Goal: Information Seeking & Learning: Learn about a topic

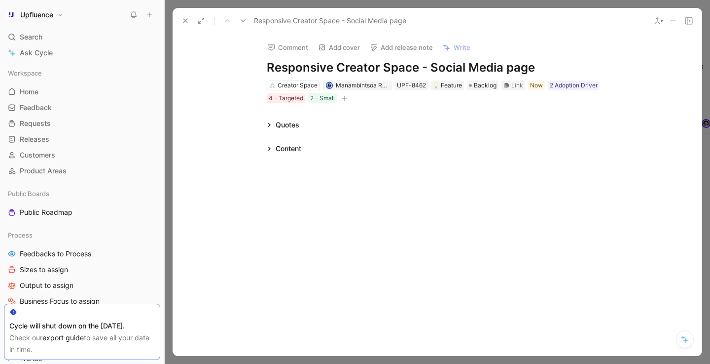
click at [312, 76] on div "Comment Add cover Add release note Write Responsive Creator Space - Social Medi…" at bounding box center [437, 69] width 379 height 71
click at [311, 68] on h1 "Responsive Creator Space - Social Media page" at bounding box center [437, 68] width 341 height 16
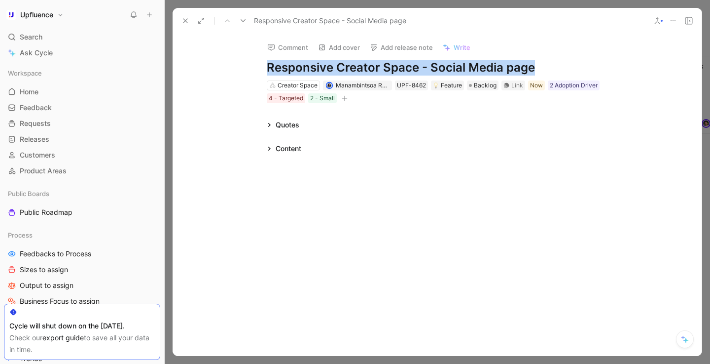
click at [311, 68] on h1 "Responsive Creator Space - Social Media page" at bounding box center [437, 68] width 341 height 16
copy h1 "Responsive Creator Space - Social Media page"
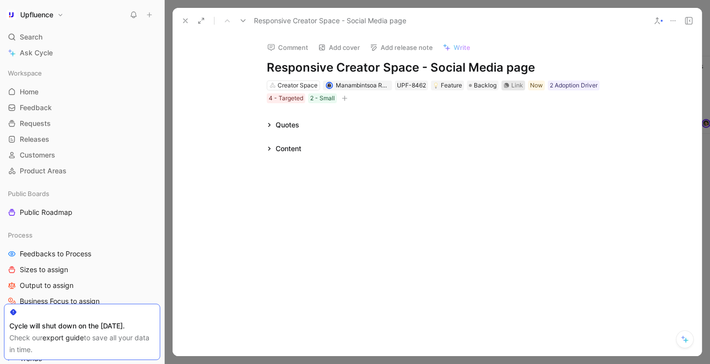
click at [513, 84] on div "Link" at bounding box center [518, 85] width 12 height 10
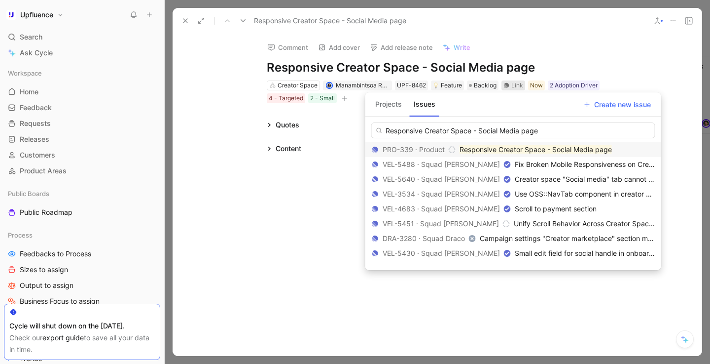
type input "Responsive Creator Space - Social Media page"
click at [496, 152] on mark "Responsive Creator Space - Social Media page" at bounding box center [536, 149] width 152 height 8
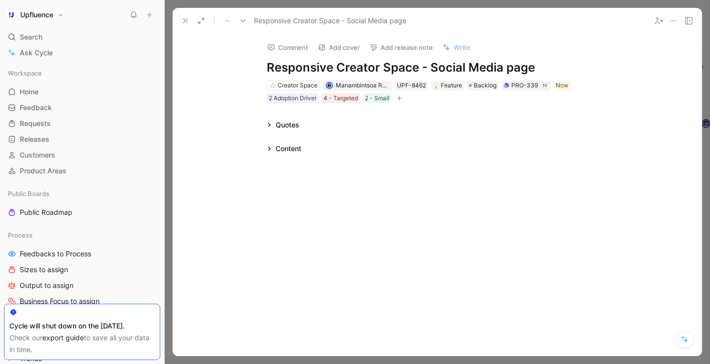
click at [451, 139] on div "Quotes Content" at bounding box center [437, 137] width 529 height 36
click at [276, 144] on div "Content" at bounding box center [289, 149] width 26 height 12
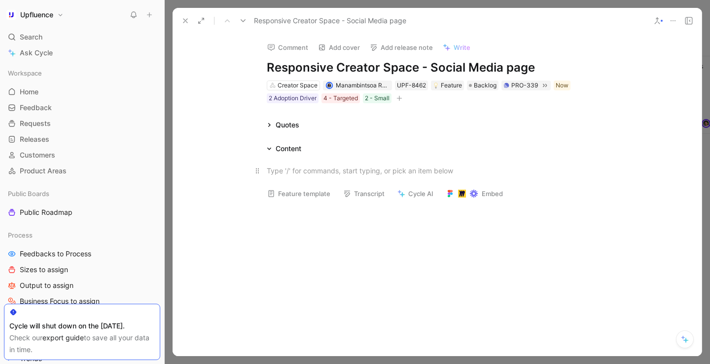
click at [296, 163] on p at bounding box center [437, 170] width 379 height 16
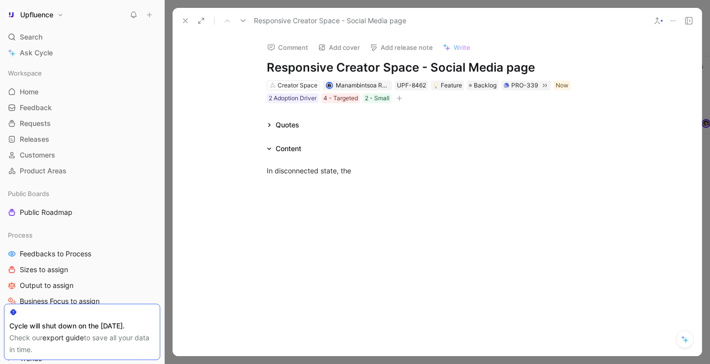
click at [270, 148] on icon at bounding box center [269, 149] width 4 height 2
click at [270, 148] on icon at bounding box center [269, 148] width 5 height 5
click at [388, 175] on p "In disconnected state, the" at bounding box center [437, 170] width 379 height 16
click at [376, 168] on div "In disconnected state, the" at bounding box center [437, 170] width 341 height 10
click at [373, 171] on div "In disconnected state, the" at bounding box center [437, 170] width 341 height 10
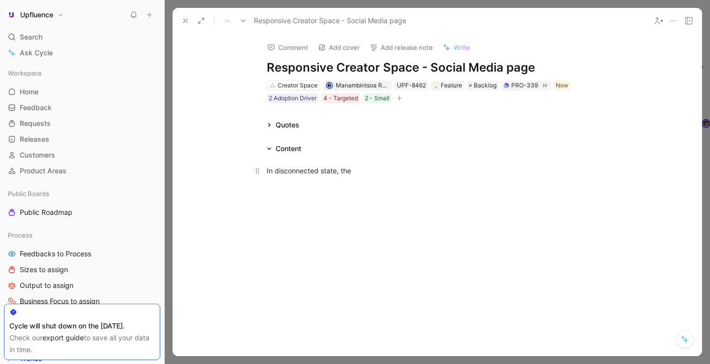
click at [394, 169] on div "In disconnected state, the" at bounding box center [437, 170] width 341 height 10
click at [372, 172] on div "In disconnected state, the" at bounding box center [437, 170] width 341 height 10
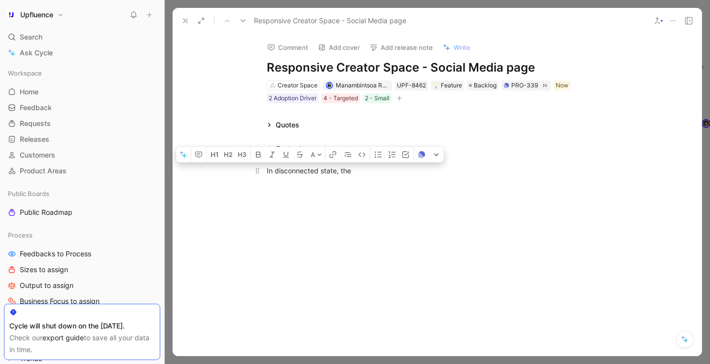
click at [372, 172] on div "In disconnected state, the" at bounding box center [437, 170] width 341 height 10
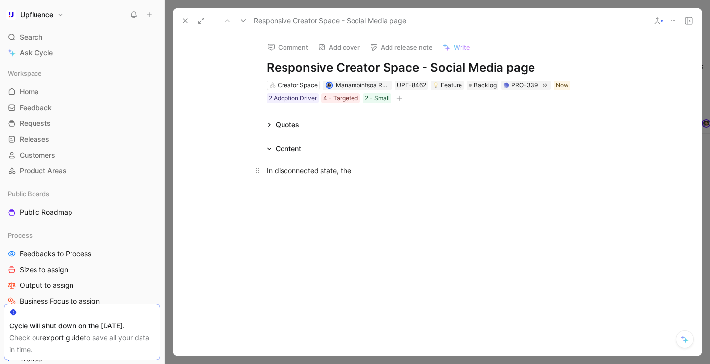
click at [372, 172] on div "In disconnected state, the" at bounding box center [437, 170] width 341 height 10
click at [309, 177] on p "Some pages are brocken" at bounding box center [437, 170] width 379 height 16
click at [287, 172] on div "Some pages are brocken" at bounding box center [437, 170] width 341 height 10
click at [380, 169] on div "Some Social pages are brocken" at bounding box center [437, 170] width 341 height 10
click at [309, 175] on div "Some Social pages are brocken when opened with a mobile device." at bounding box center [437, 170] width 341 height 10
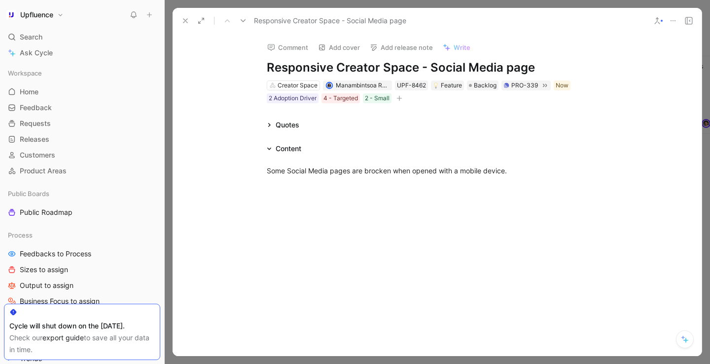
click at [565, 244] on div at bounding box center [437, 258] width 529 height 109
click at [516, 193] on div at bounding box center [437, 186] width 341 height 13
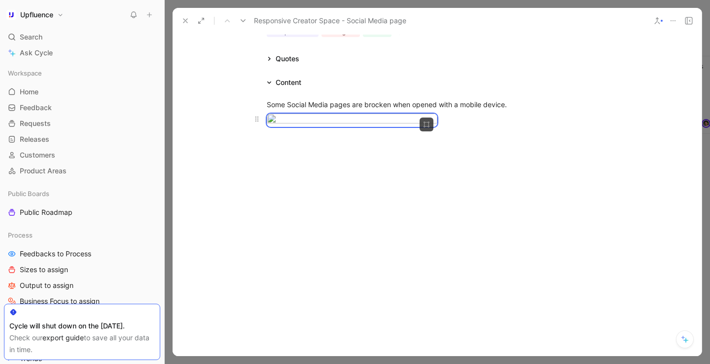
scroll to position [159, 0]
click at [522, 127] on div at bounding box center [437, 119] width 341 height 13
click at [520, 127] on div at bounding box center [437, 119] width 341 height 13
click at [526, 113] on div at bounding box center [437, 119] width 341 height 13
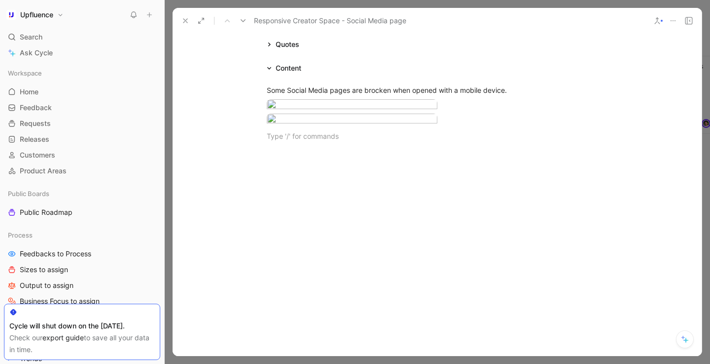
scroll to position [151, 0]
click at [183, 21] on icon at bounding box center [186, 21] width 8 height 8
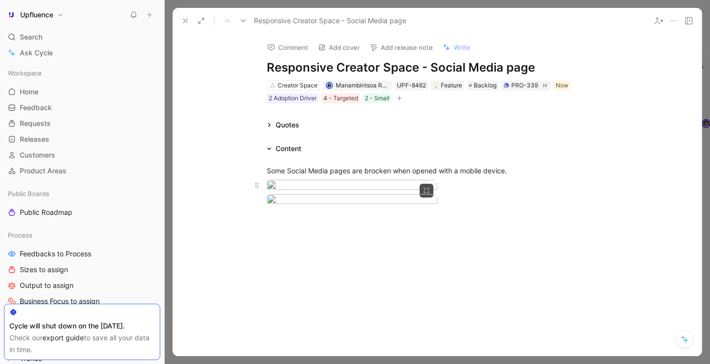
click at [535, 184] on div at bounding box center [437, 186] width 341 height 13
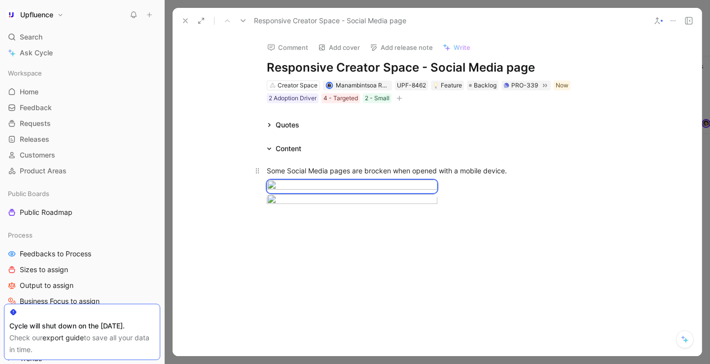
click at [501, 172] on div "Some Social Media pages are brocken when opened with a mobile device." at bounding box center [437, 170] width 341 height 10
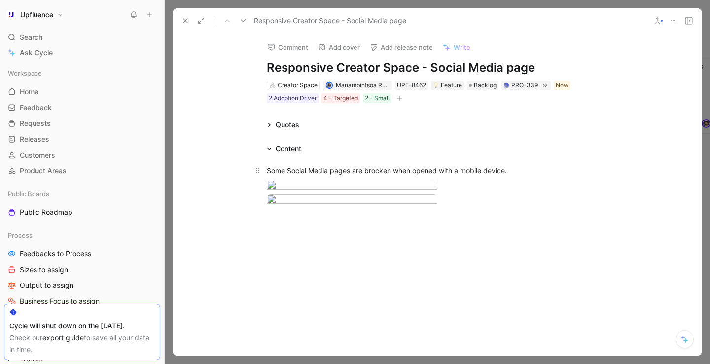
click at [394, 170] on div "Some Social Media pages are brocken when opened with a mobile device." at bounding box center [437, 170] width 341 height 10
click at [405, 199] on body "Upfluence Search ⌘ K Ask Cycle Workspace Home G then H Feedback G then F Reques…" at bounding box center [355, 182] width 710 height 364
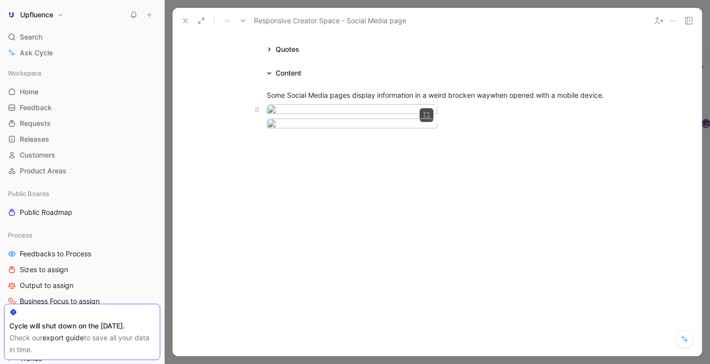
scroll to position [111, 0]
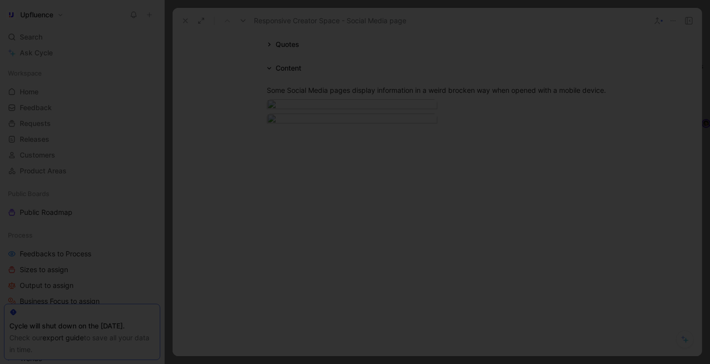
click at [556, 363] on div at bounding box center [355, 364] width 710 height 0
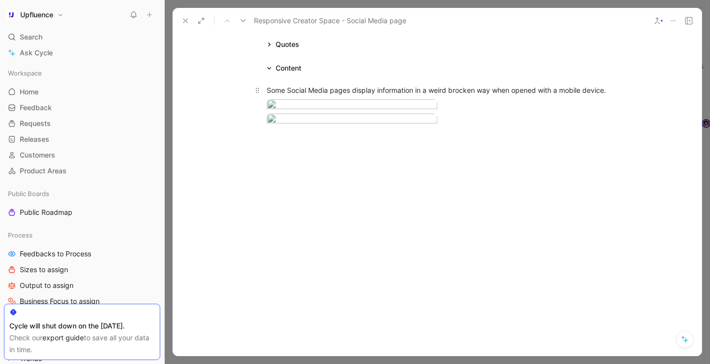
click at [495, 85] on div "Some Social Media pages display information in a weird brocken way when opened …" at bounding box center [437, 90] width 341 height 10
click at [492, 85] on div "Some Social Media pages display information in a weird brocken way when opened …" at bounding box center [437, 90] width 341 height 10
click at [292, 85] on div "Some Social Media pages display information in a weird brocken way when opened …" at bounding box center [437, 90] width 341 height 10
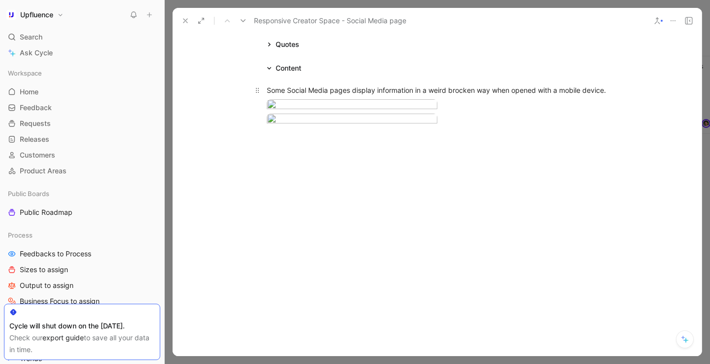
click at [292, 85] on div "Some Social Media pages display information in a weird brocken way when opened …" at bounding box center [437, 90] width 341 height 10
copy div "Some Social Media pages display information in a weird brocken way when opened …"
click at [388, 121] on body "Upfluence Search ⌘ K Ask Cycle Workspace Home G then H Feedback G then F Reques…" at bounding box center [355, 182] width 710 height 364
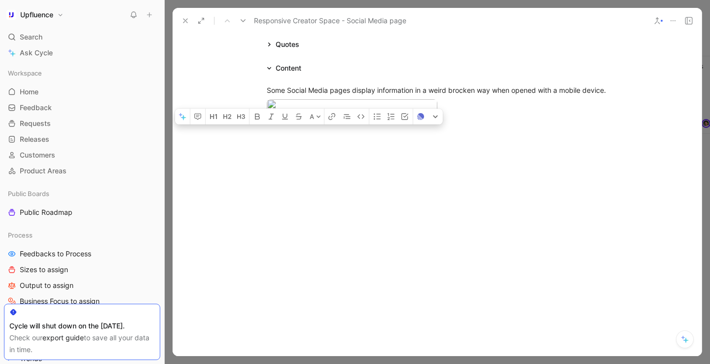
scroll to position [136, 0]
click at [488, 363] on div at bounding box center [355, 364] width 710 height 0
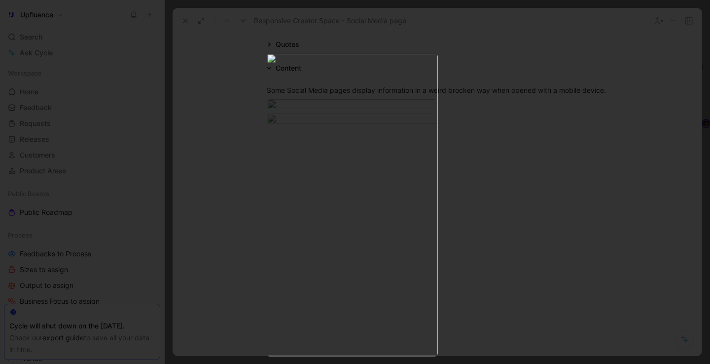
click at [477, 51] on div at bounding box center [355, 182] width 710 height 364
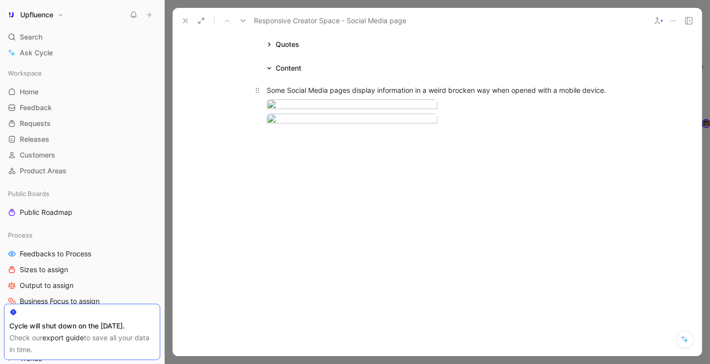
click at [464, 85] on div "Some Social Media pages display information in a weird brocken way when opened …" at bounding box center [437, 90] width 341 height 10
click at [475, 99] on div at bounding box center [437, 105] width 341 height 13
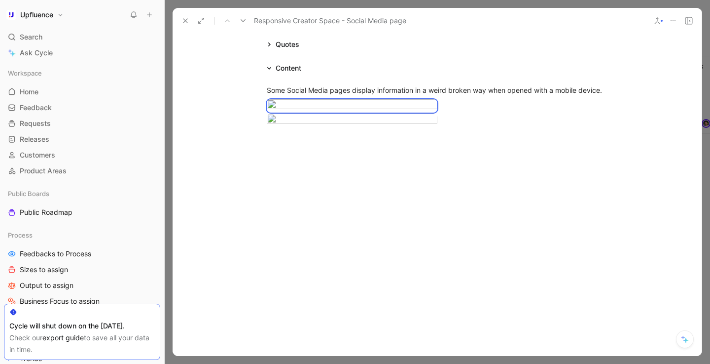
click at [184, 21] on icon at bounding box center [186, 21] width 8 height 8
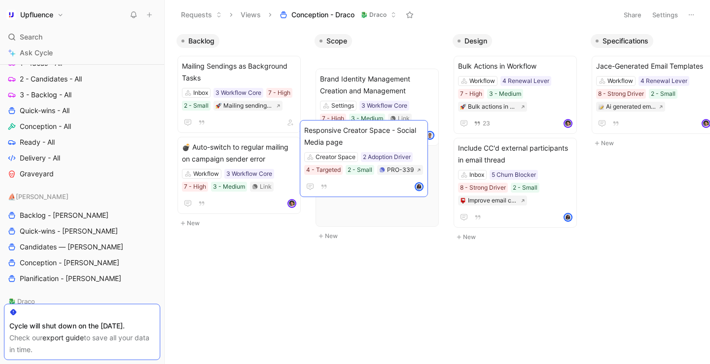
scroll to position [0, 15]
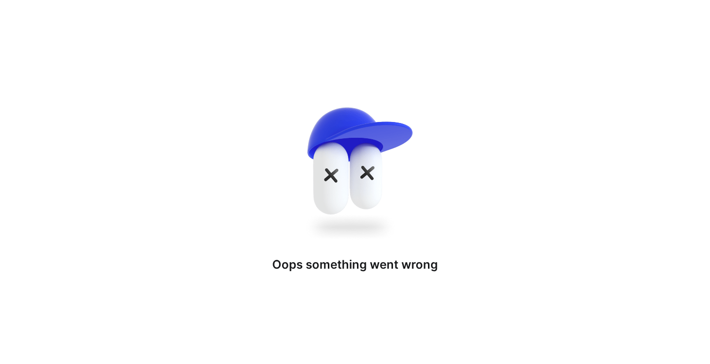
drag, startPoint x: 245, startPoint y: 60, endPoint x: 332, endPoint y: 152, distance: 126.7
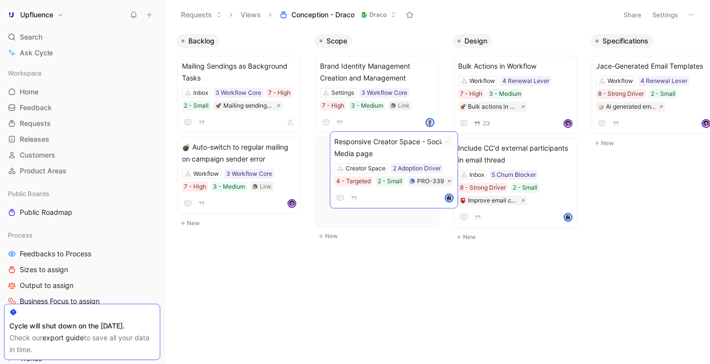
drag, startPoint x: 363, startPoint y: 147, endPoint x: 375, endPoint y: 141, distance: 13.5
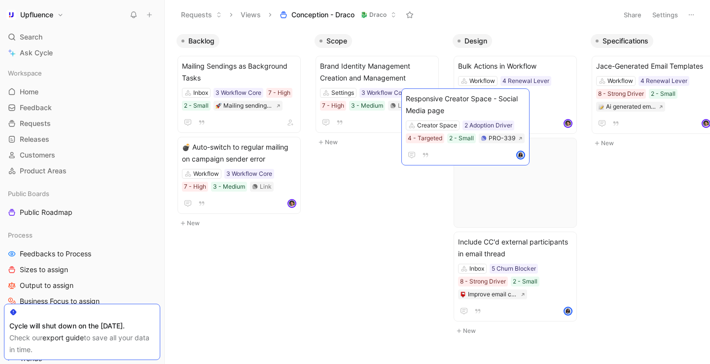
scroll to position [0, 4]
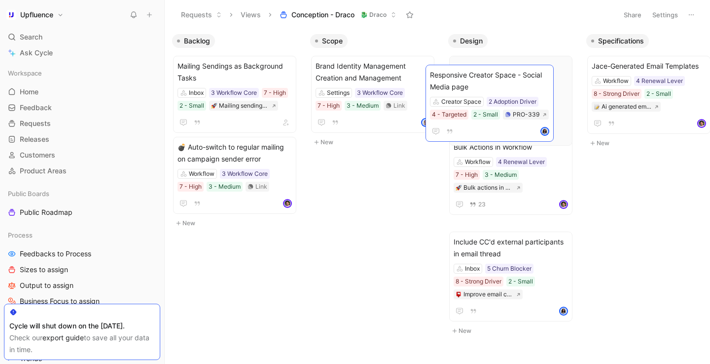
drag, startPoint x: 369, startPoint y: 144, endPoint x: 479, endPoint y: 72, distance: 131.5
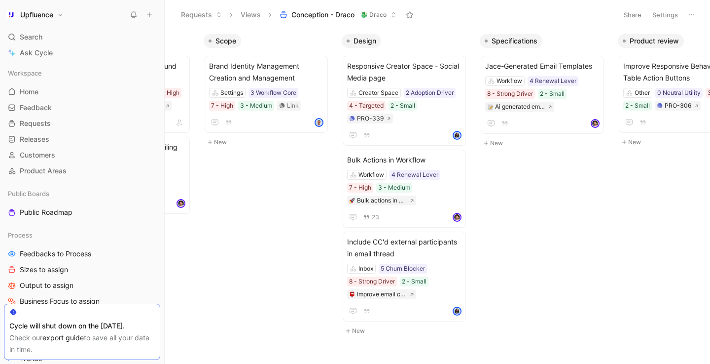
scroll to position [0, 112]
click at [399, 68] on span "Responsive Creator Space - Social Media page" at bounding box center [403, 72] width 114 height 24
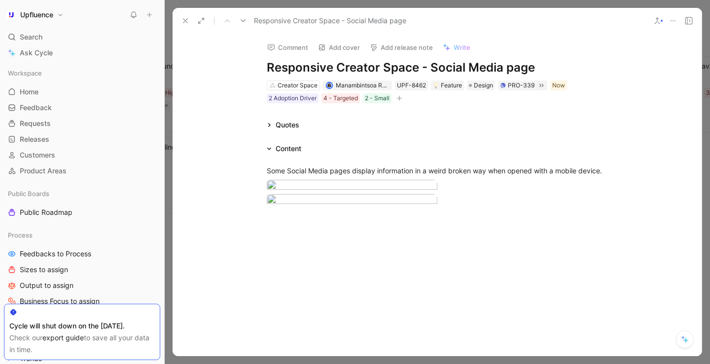
click at [268, 150] on icon at bounding box center [269, 148] width 5 height 5
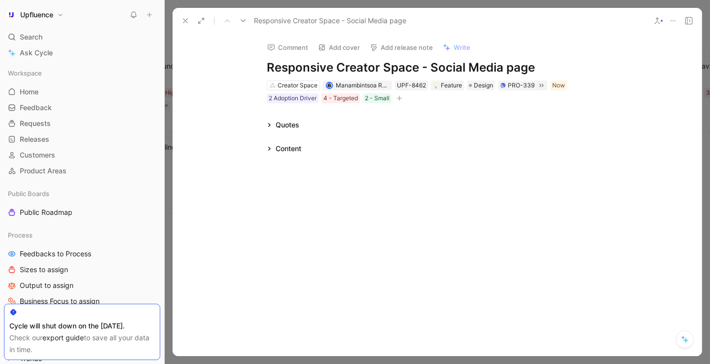
click at [268, 127] on icon at bounding box center [269, 124] width 5 height 5
click at [549, 125] on button "10 recommended quotes" at bounding box center [539, 125] width 81 height 12
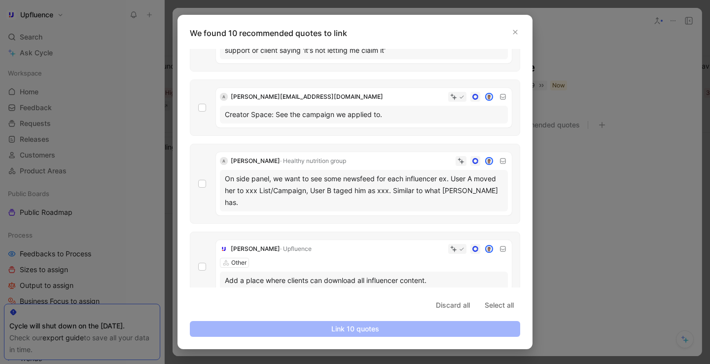
scroll to position [543, 0]
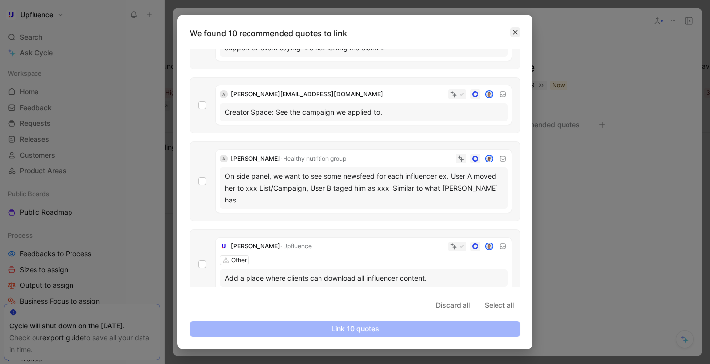
click at [517, 33] on icon "button" at bounding box center [516, 32] width 6 height 6
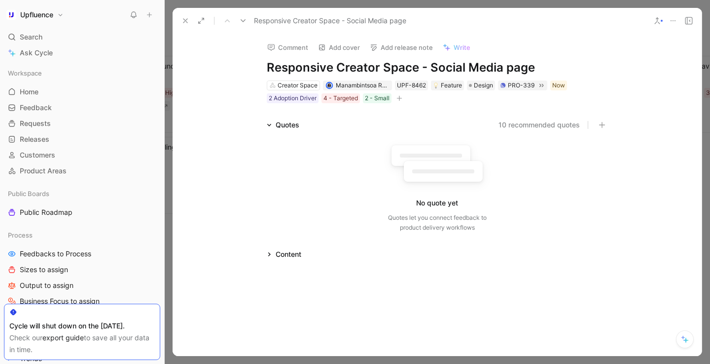
click at [186, 21] on use at bounding box center [186, 21] width 4 height 4
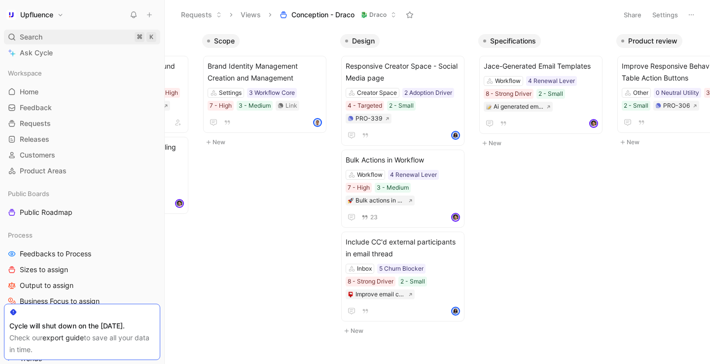
click at [30, 35] on span "Search" at bounding box center [31, 37] width 23 height 12
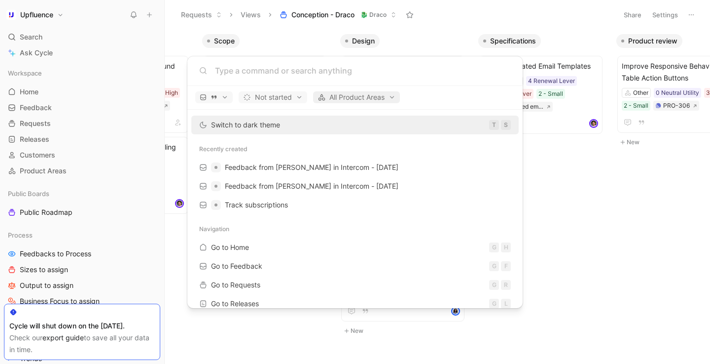
click at [370, 98] on span "All Product Areas" at bounding box center [357, 97] width 78 height 12
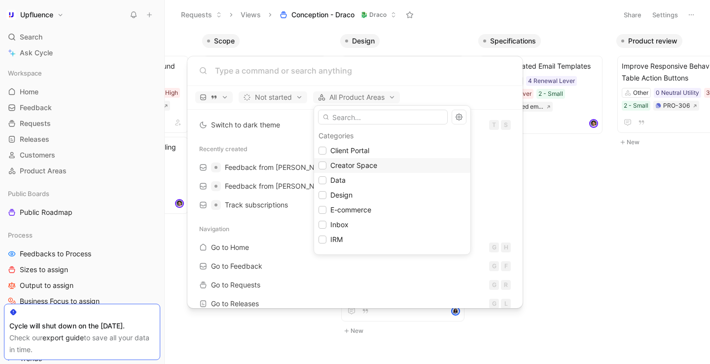
click at [353, 162] on span "Creator Space" at bounding box center [354, 165] width 47 height 8
click at [438, 87] on div at bounding box center [355, 182] width 710 height 364
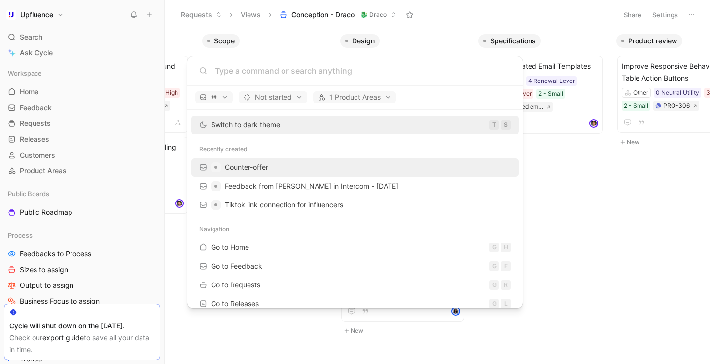
click at [369, 169] on div "Counter-offer" at bounding box center [355, 167] width 322 height 18
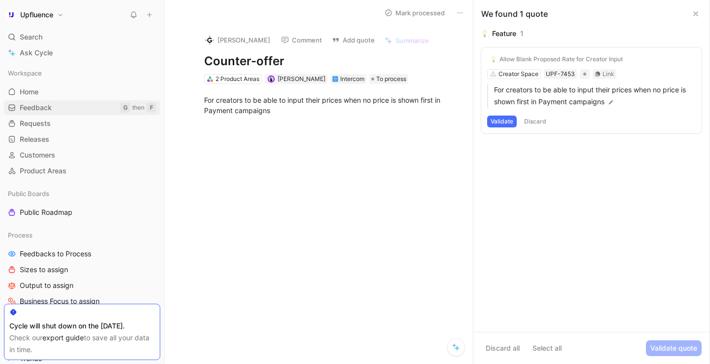
click at [57, 105] on link "Feedback G then F" at bounding box center [82, 107] width 156 height 15
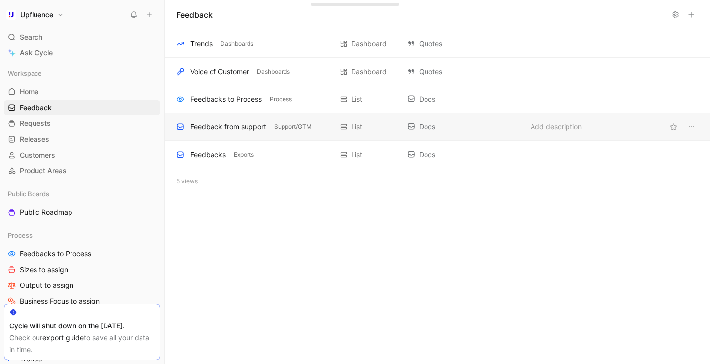
click at [233, 121] on div "Feedback from support" at bounding box center [228, 127] width 76 height 12
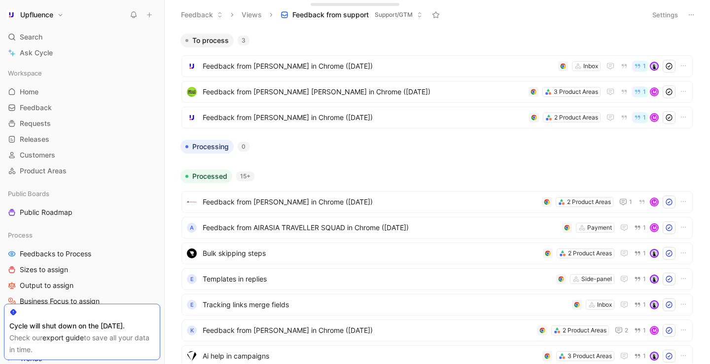
click at [655, 14] on button "Settings" at bounding box center [665, 15] width 35 height 14
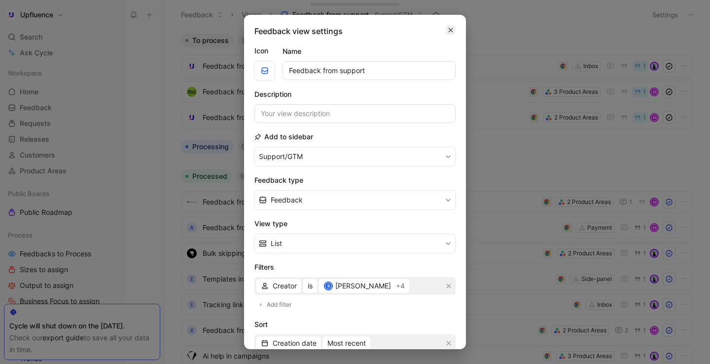
click at [451, 28] on icon "button" at bounding box center [451, 30] width 6 height 8
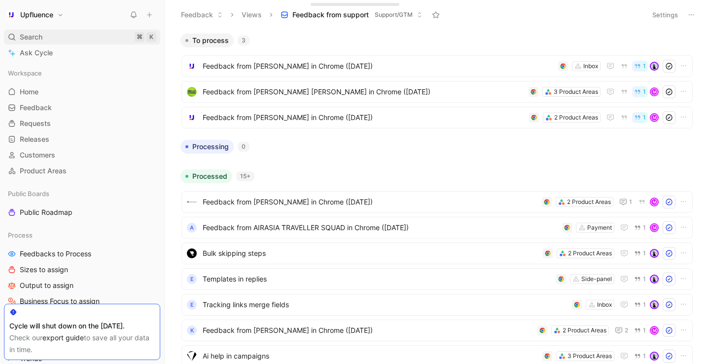
click at [54, 37] on div "Search ⌘ K" at bounding box center [82, 37] width 156 height 15
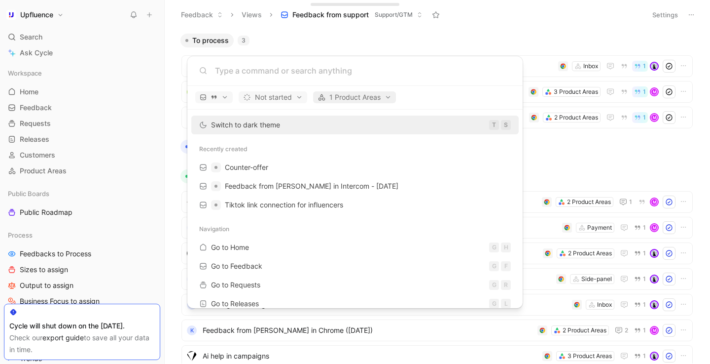
click at [339, 96] on span "1 Product Areas" at bounding box center [355, 97] width 74 height 12
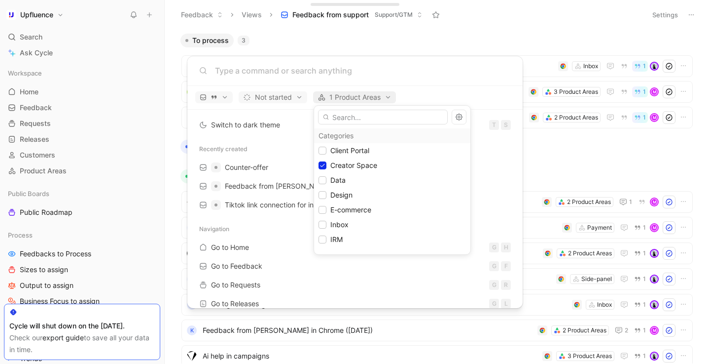
click at [339, 96] on div at bounding box center [355, 182] width 710 height 364
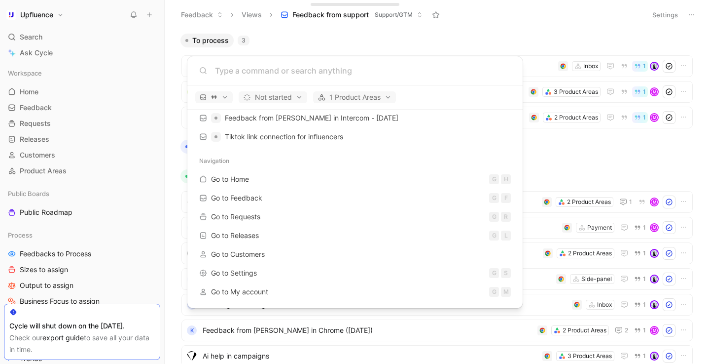
scroll to position [69, 0]
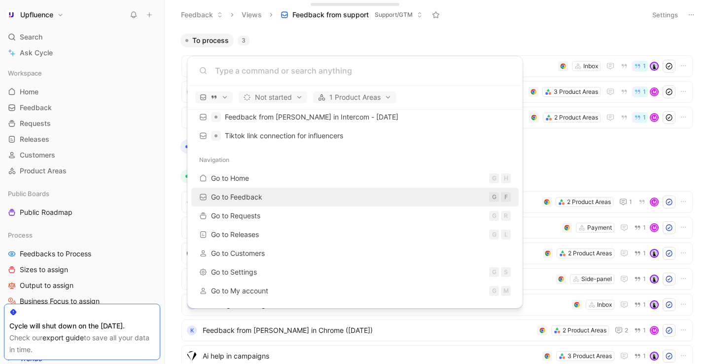
click at [283, 192] on div "Go to Feedback G F" at bounding box center [355, 197] width 322 height 18
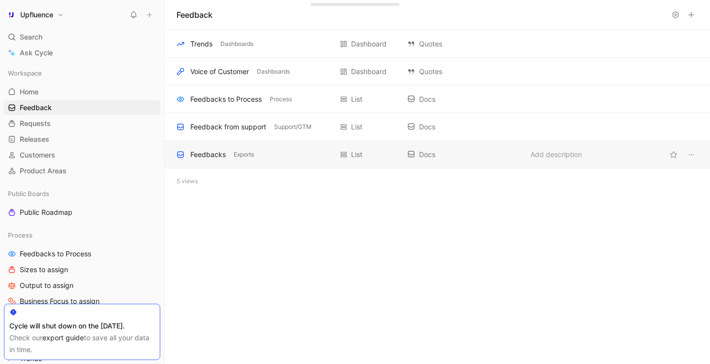
click at [229, 161] on div "Feedbacks Exports List Docs Add description" at bounding box center [438, 155] width 546 height 28
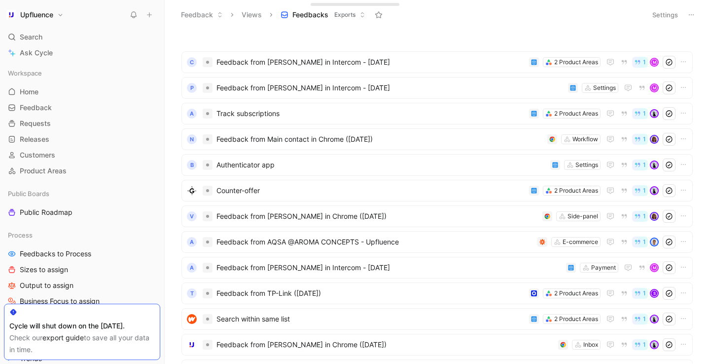
click at [695, 16] on icon at bounding box center [692, 15] width 8 height 8
click at [445, 21] on div "Feedback Views Feedbacks Exports" at bounding box center [409, 14] width 466 height 17
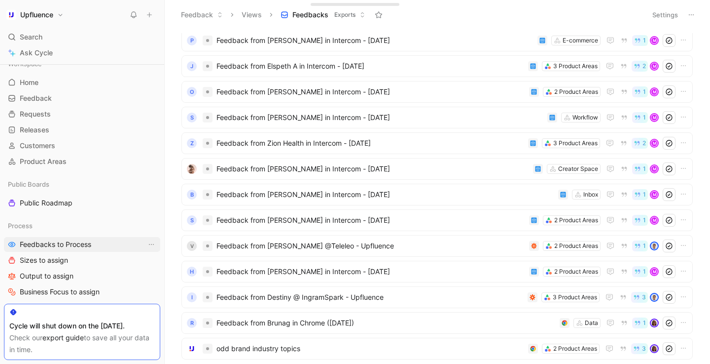
scroll to position [12, 0]
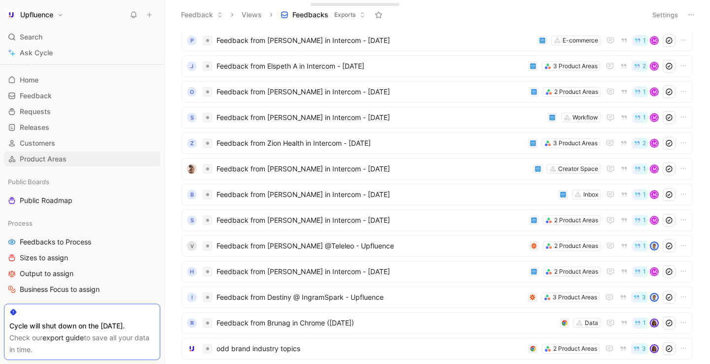
click at [88, 161] on link "Product Areas" at bounding box center [82, 158] width 156 height 15
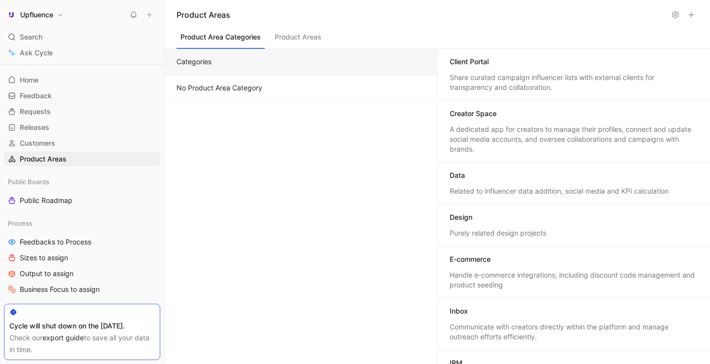
click at [306, 34] on button "Product Areas" at bounding box center [298, 39] width 55 height 19
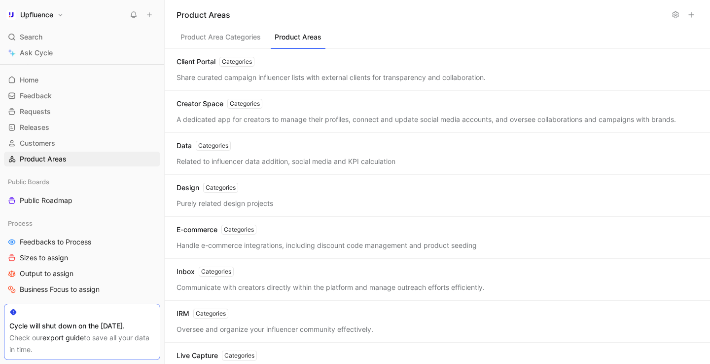
click at [285, 115] on div "A dedicated app for creators to manage their profiles, connect and update socia…" at bounding box center [438, 119] width 522 height 10
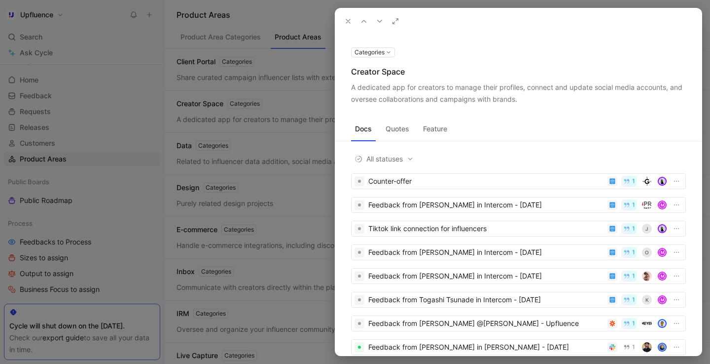
click at [393, 132] on button "Quotes" at bounding box center [398, 129] width 32 height 16
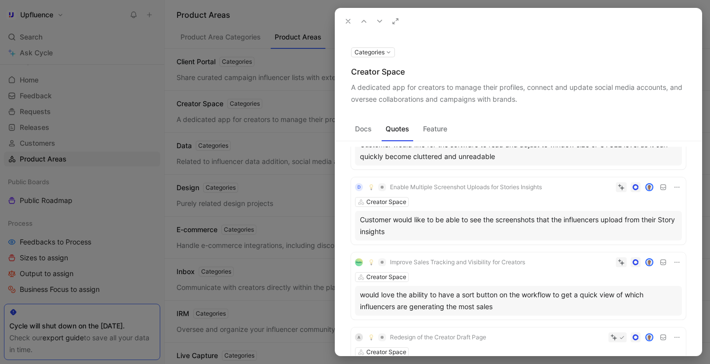
scroll to position [2561, 0]
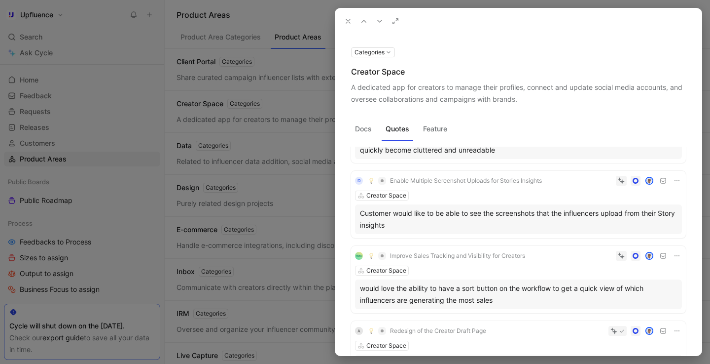
click at [435, 130] on button "Feature" at bounding box center [435, 129] width 32 height 16
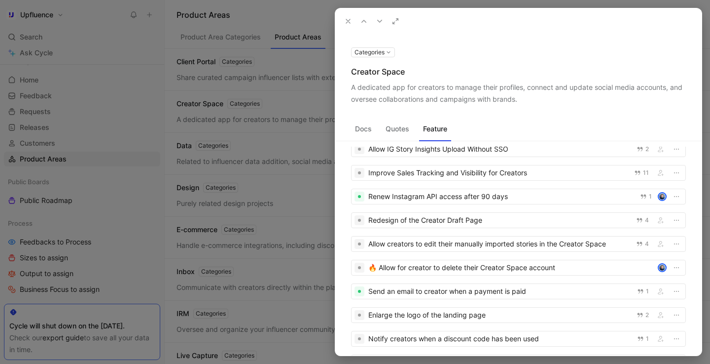
scroll to position [733, 0]
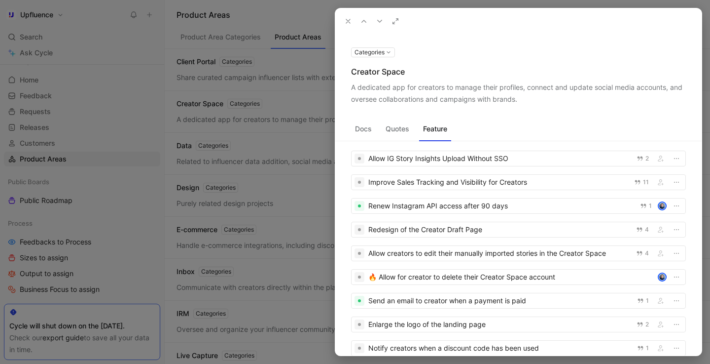
click at [345, 21] on icon at bounding box center [348, 21] width 8 height 8
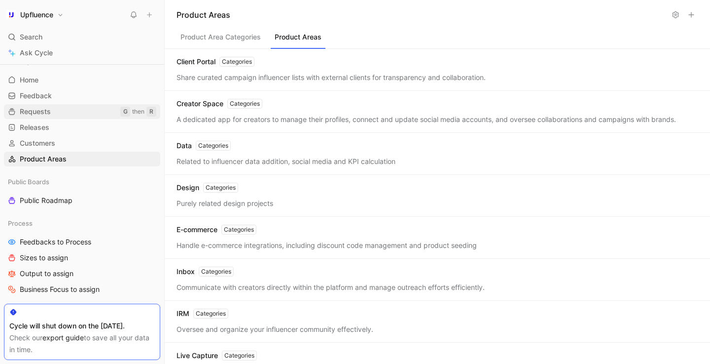
click at [60, 110] on link "Requests G then R" at bounding box center [82, 111] width 156 height 15
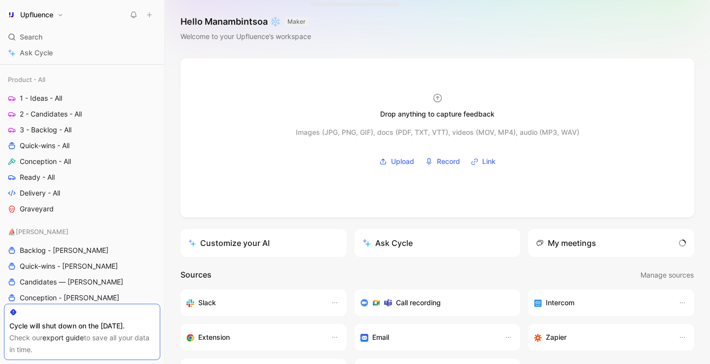
scroll to position [479, 0]
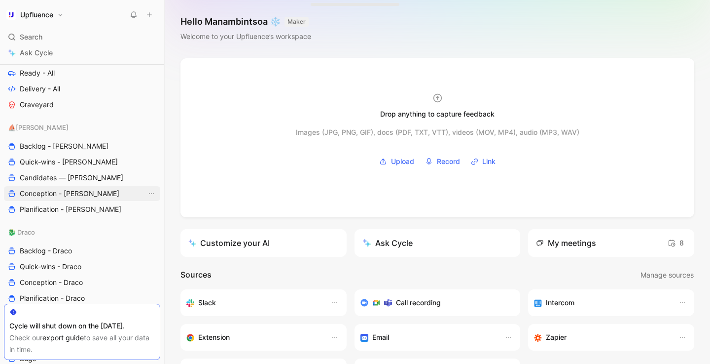
click at [68, 191] on span "Conception - [PERSON_NAME]" at bounding box center [70, 193] width 100 height 10
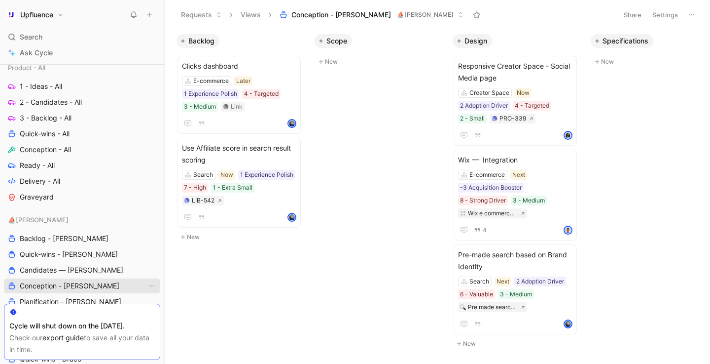
scroll to position [383, 0]
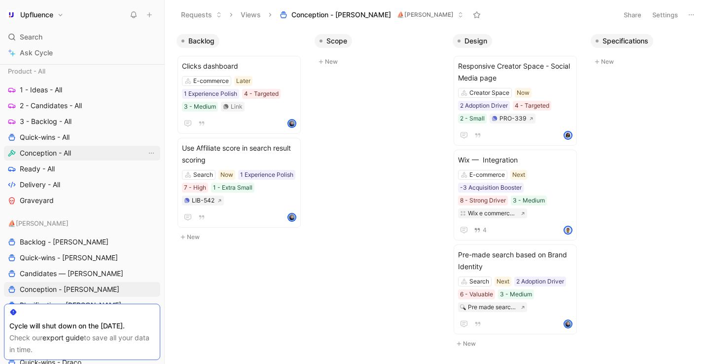
click at [68, 156] on span "Conception - All" at bounding box center [45, 153] width 51 height 10
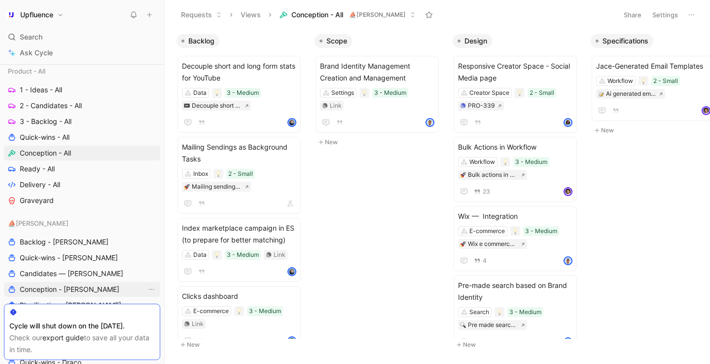
click at [70, 288] on span "Conception - [PERSON_NAME]" at bounding box center [70, 289] width 100 height 10
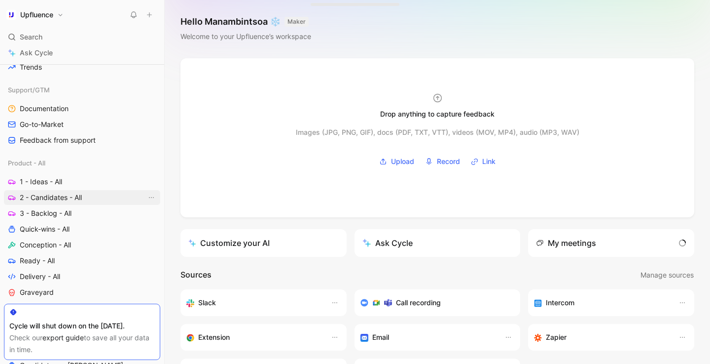
scroll to position [292, 0]
click at [79, 240] on link "Conception - All" at bounding box center [82, 243] width 156 height 15
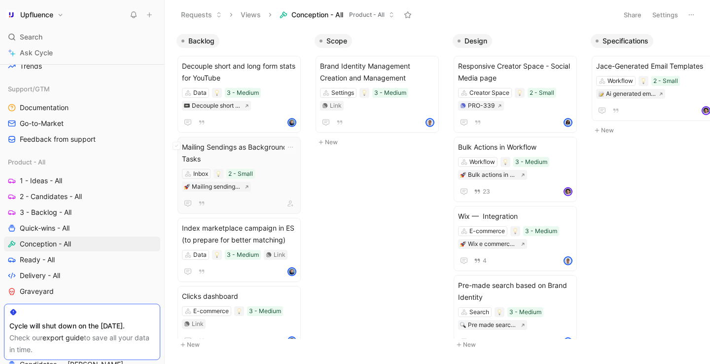
click at [265, 156] on span "Mailing Sendings as Background Tasks" at bounding box center [239, 153] width 114 height 24
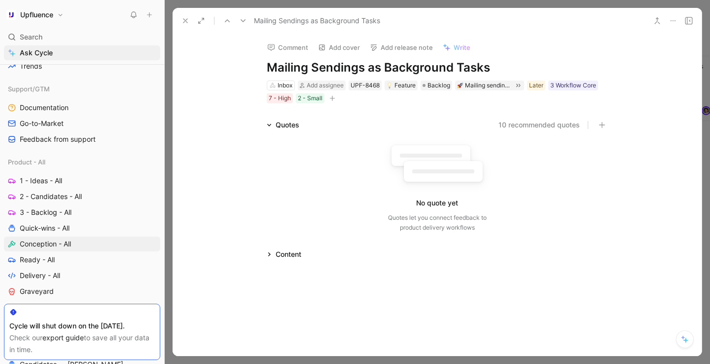
click at [183, 21] on icon at bounding box center [186, 21] width 8 height 8
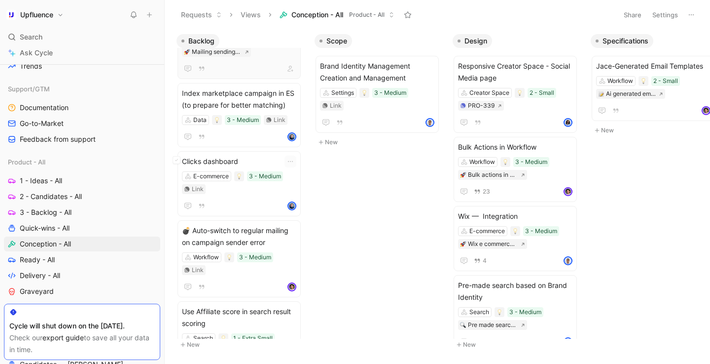
scroll to position [165, 0]
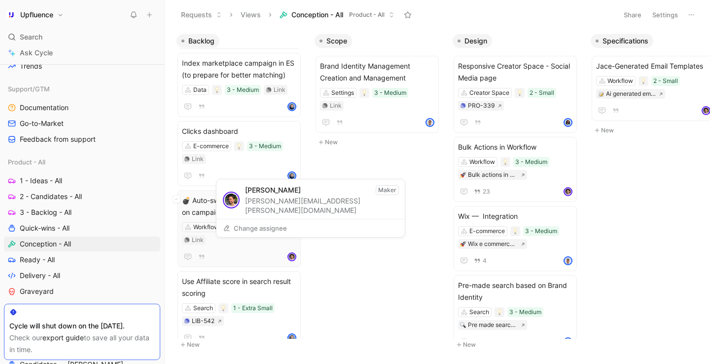
click at [296, 253] on img at bounding box center [292, 256] width 7 height 7
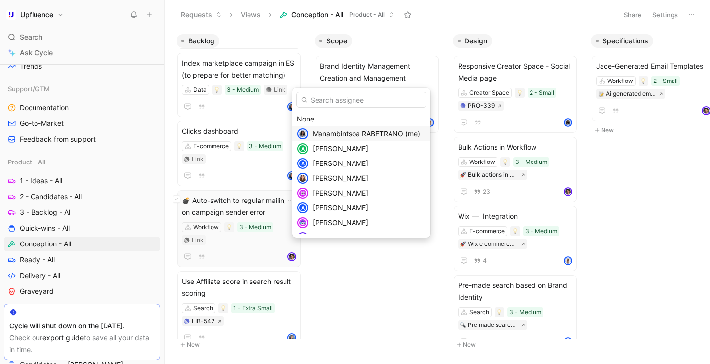
click at [339, 136] on span "Manambintsoa RABETRANO (me)" at bounding box center [367, 133] width 108 height 8
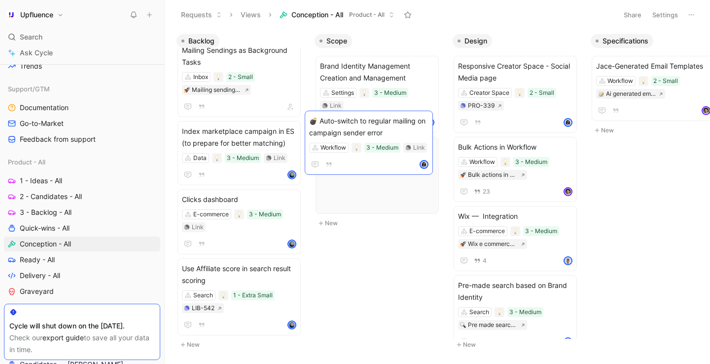
scroll to position [97, 0]
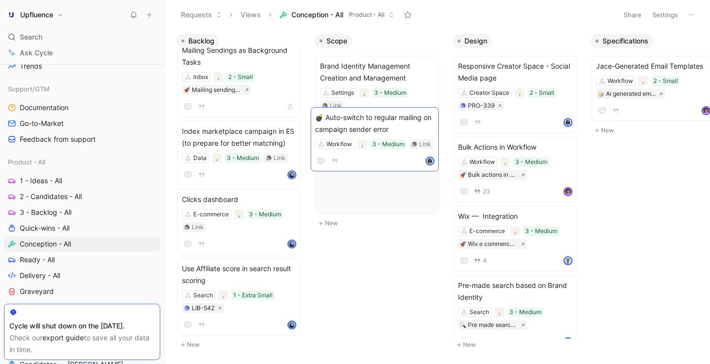
drag, startPoint x: 233, startPoint y: 216, endPoint x: 367, endPoint y: 133, distance: 156.9
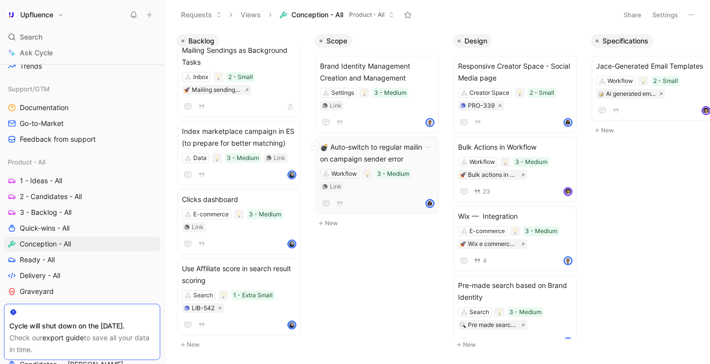
click at [365, 141] on span "💣 Auto-switch to regular mailing on campaign sender error" at bounding box center [377, 153] width 114 height 24
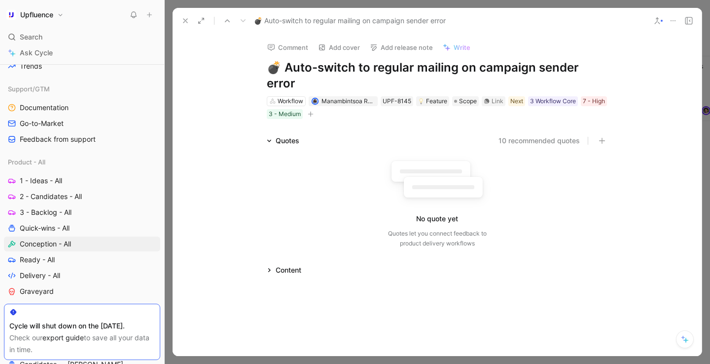
click at [369, 63] on h1 "💣 Auto-switch to regular mailing on campaign sender error" at bounding box center [437, 76] width 341 height 32
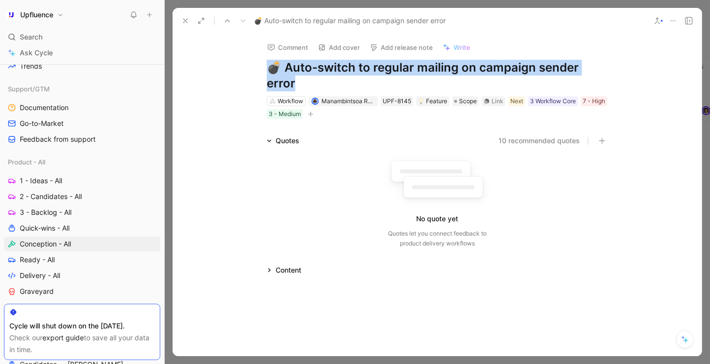
click at [369, 63] on h1 "💣 Auto-switch to regular mailing on campaign sender error" at bounding box center [437, 76] width 341 height 32
copy h1 "💣 Auto-switch to regular mailing on campaign sender error"
click at [278, 264] on div "Content" at bounding box center [289, 270] width 26 height 12
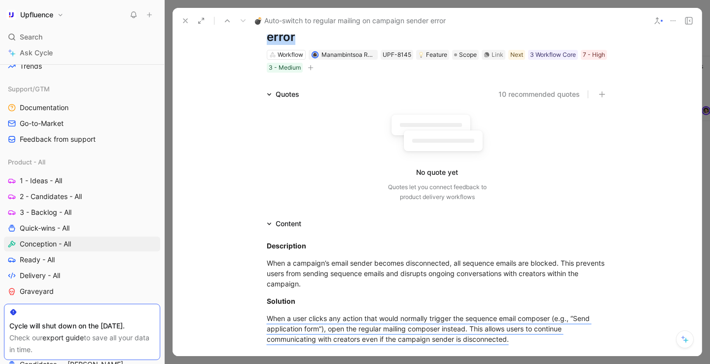
scroll to position [15, 0]
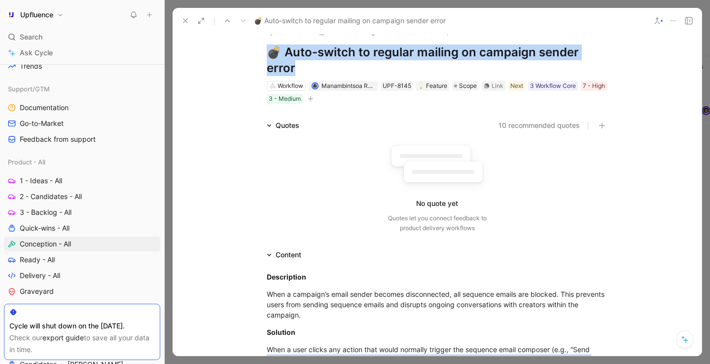
click at [275, 119] on div "Quotes" at bounding box center [283, 125] width 40 height 12
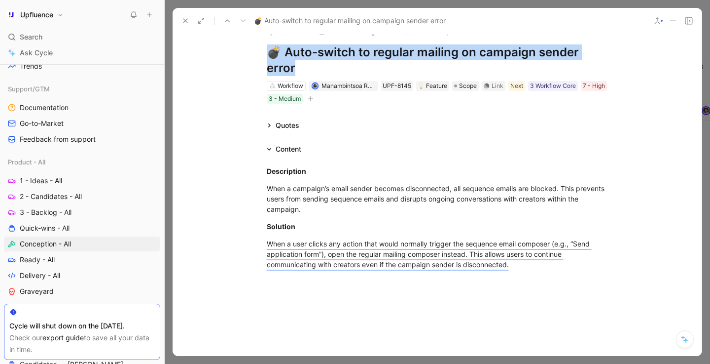
click at [185, 21] on use at bounding box center [186, 21] width 4 height 4
